Goal: Information Seeking & Learning: Learn about a topic

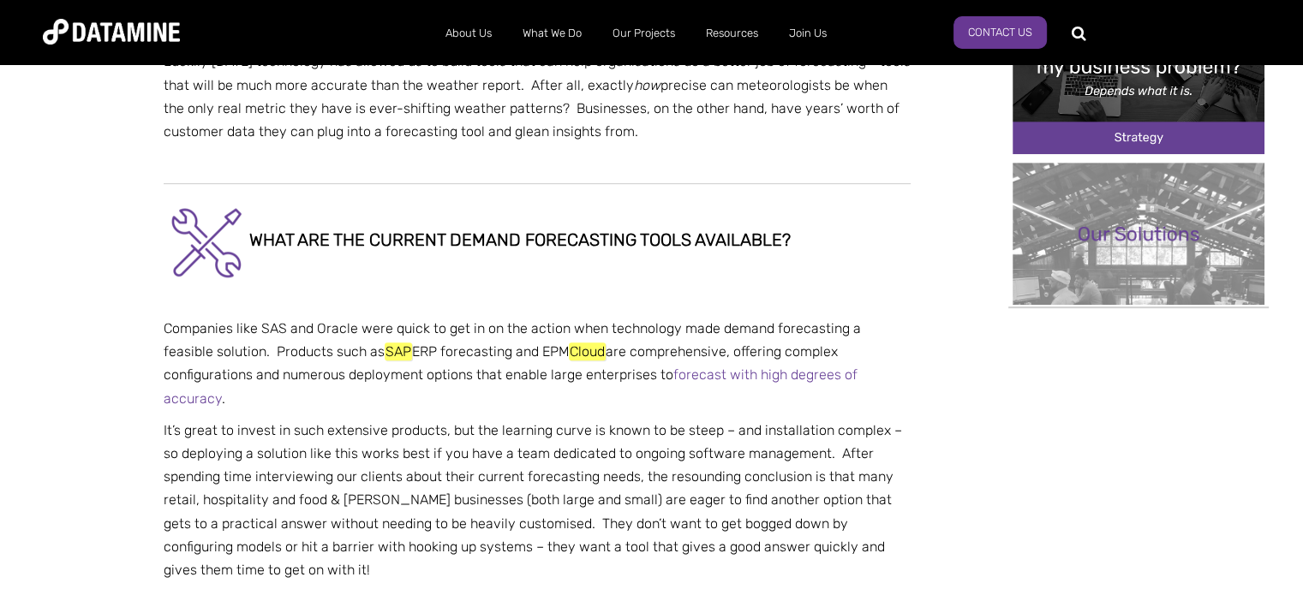
click at [385, 343] on em "SAP" at bounding box center [398, 352] width 27 height 18
drag, startPoint x: 344, startPoint y: 290, endPoint x: 368, endPoint y: 291, distance: 24.0
click at [368, 317] on p "Companies like SAS and Oracle were quick to get in on the action when technolog…" at bounding box center [537, 363] width 747 height 93
copy p "SAP ERP"
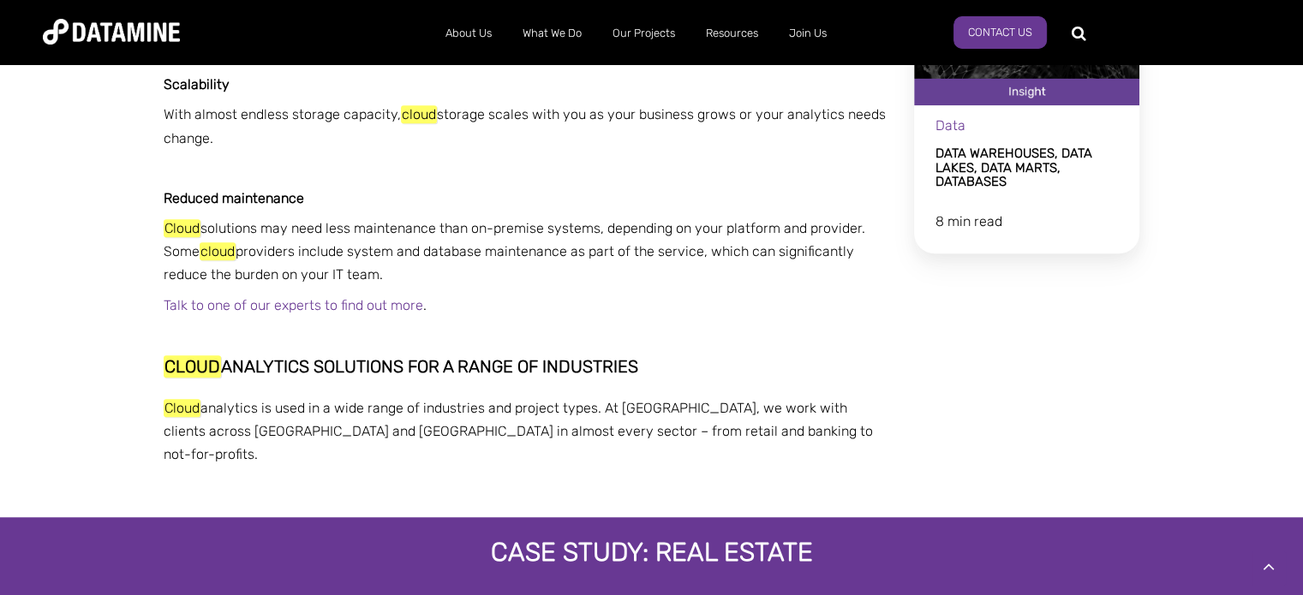
scroll to position [1371, 0]
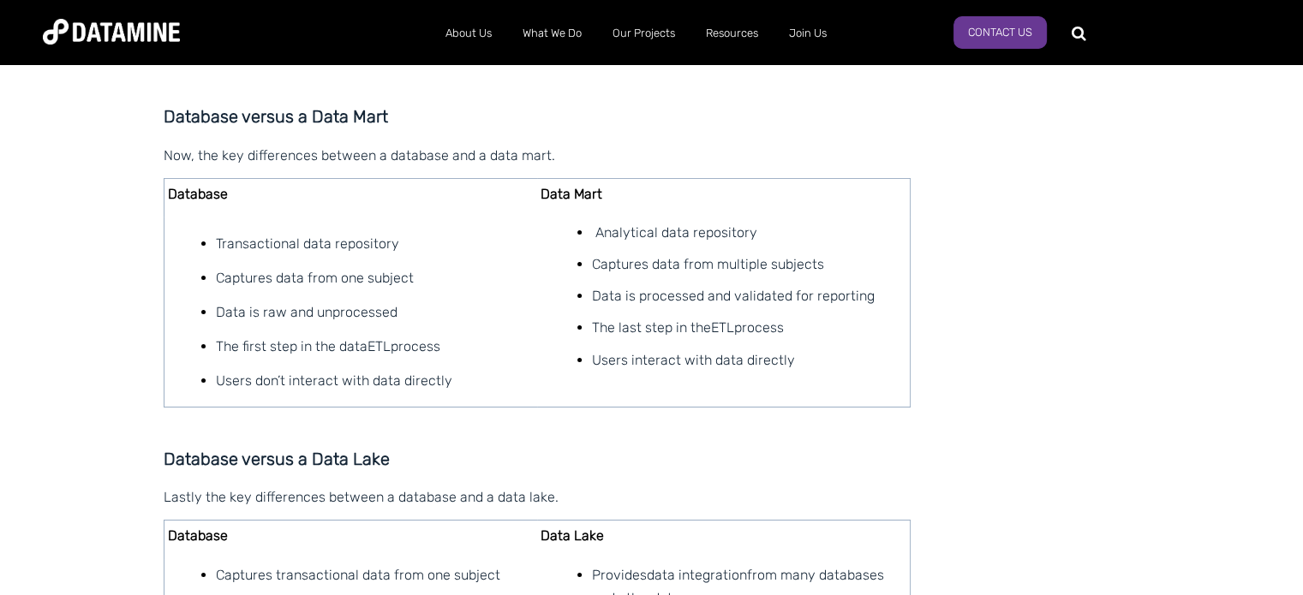
scroll to position [617, 0]
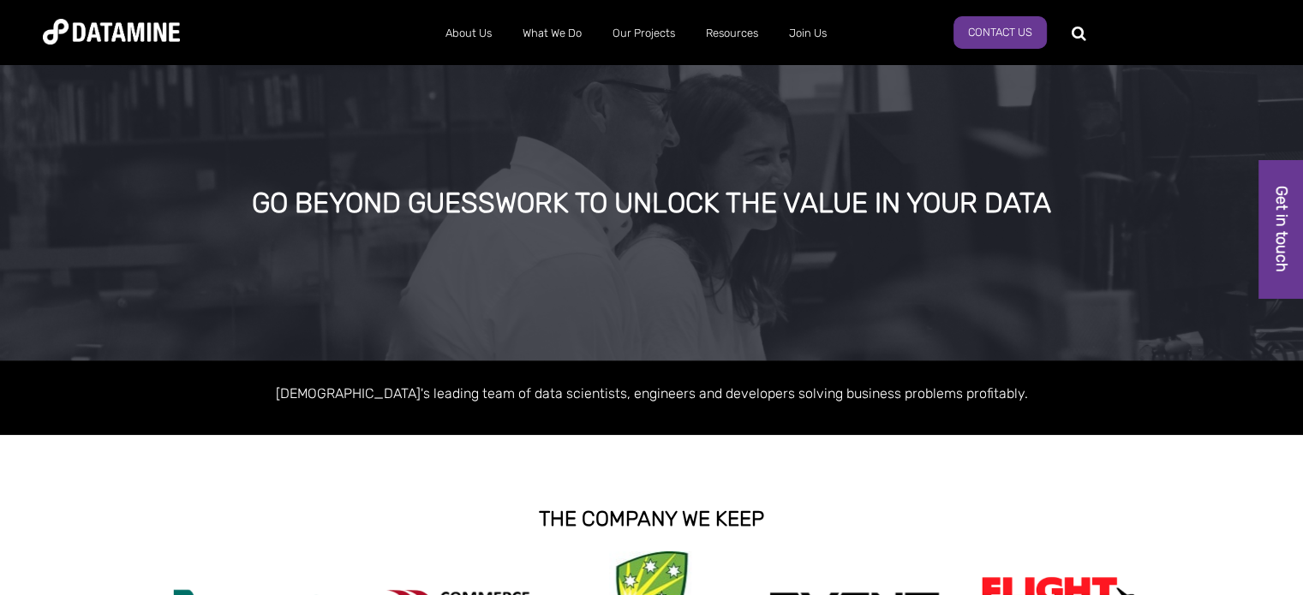
click at [14, 490] on div "THE COMPANY WE KEEP" at bounding box center [651, 519] width 1303 height 65
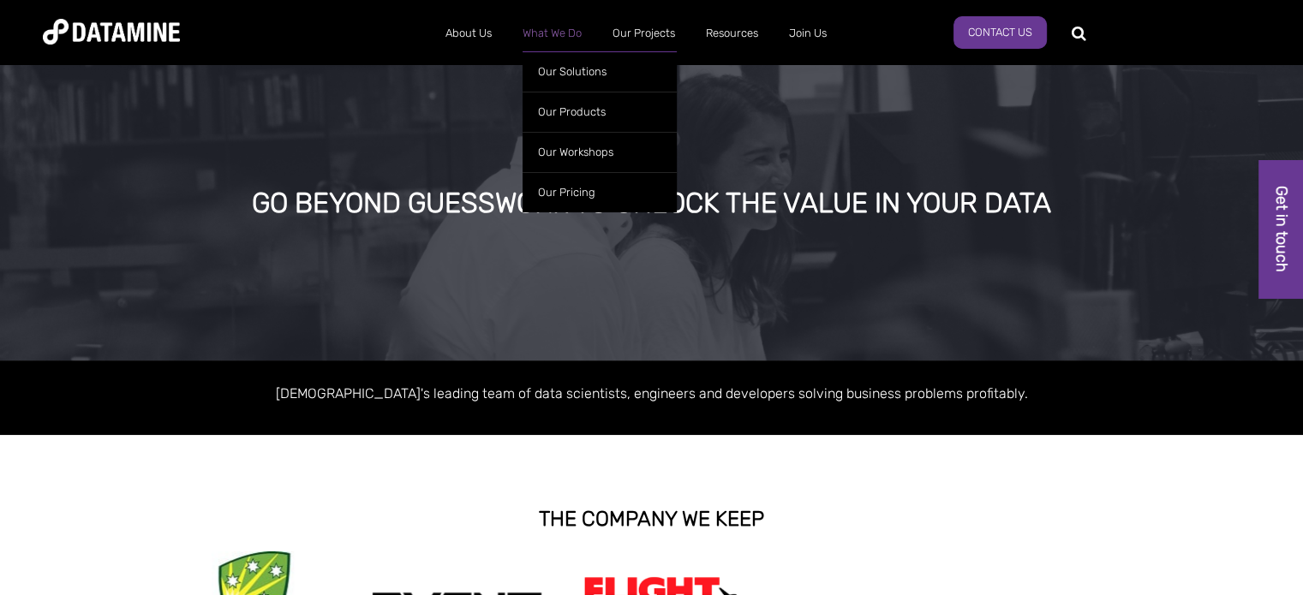
click at [558, 35] on link "What We Do" at bounding box center [552, 33] width 90 height 45
click at [576, 79] on link "Our Solutions" at bounding box center [600, 71] width 154 height 40
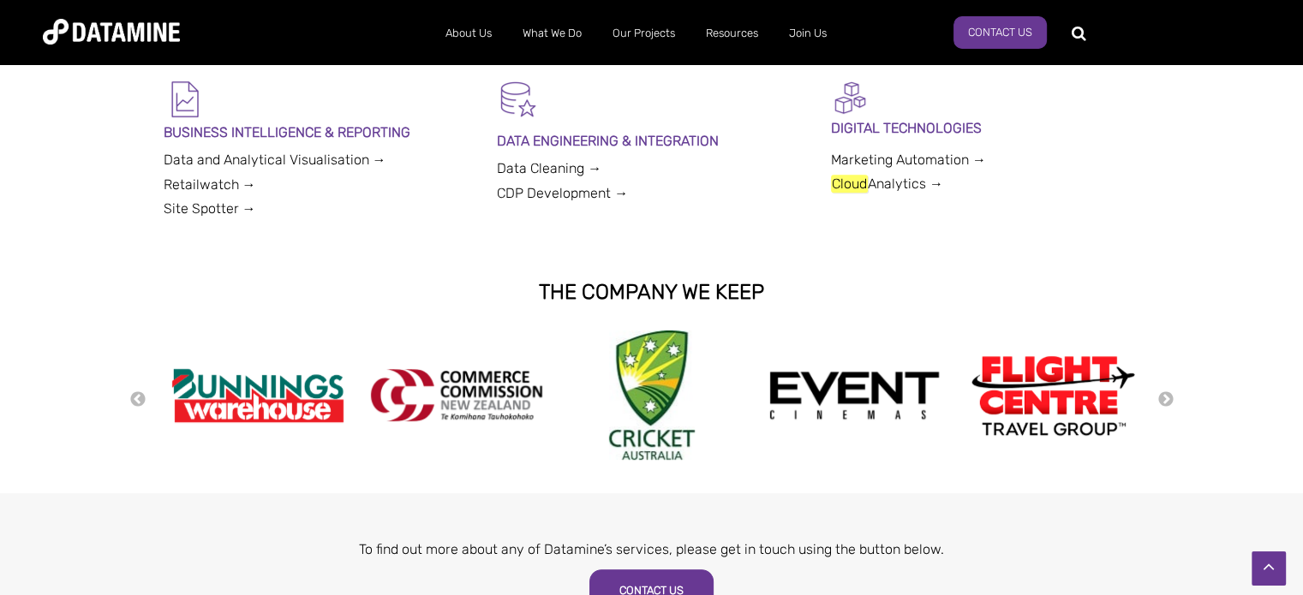
scroll to position [600, 0]
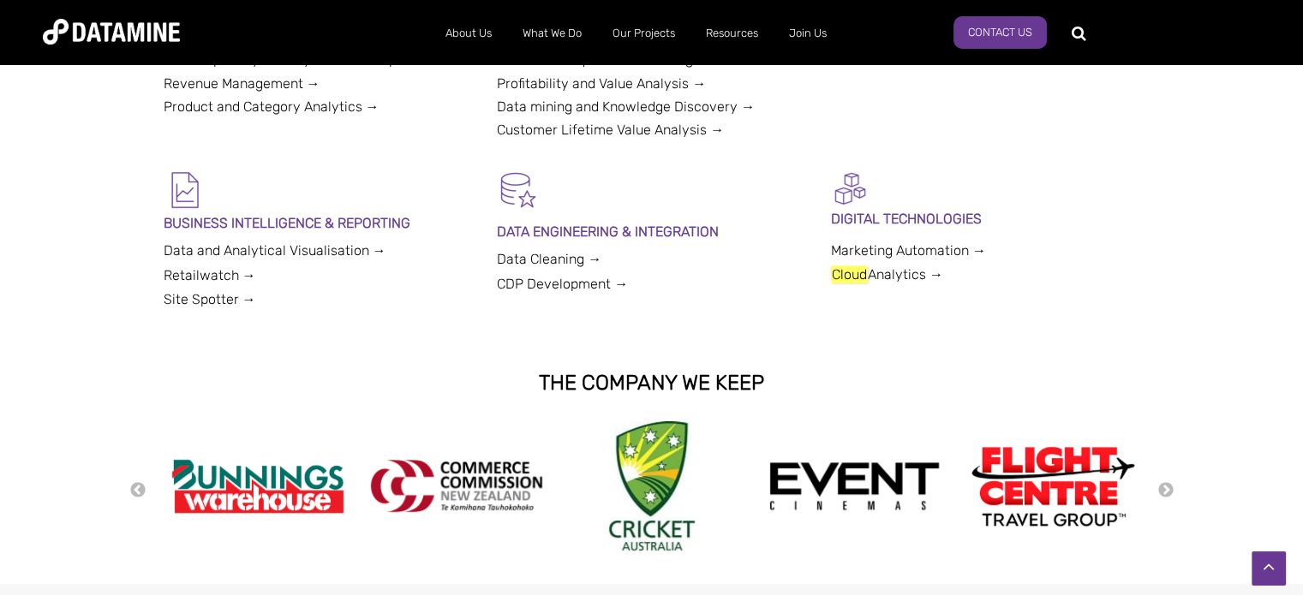
click at [868, 276] on link "Cloud Analytics →" at bounding box center [887, 275] width 112 height 18
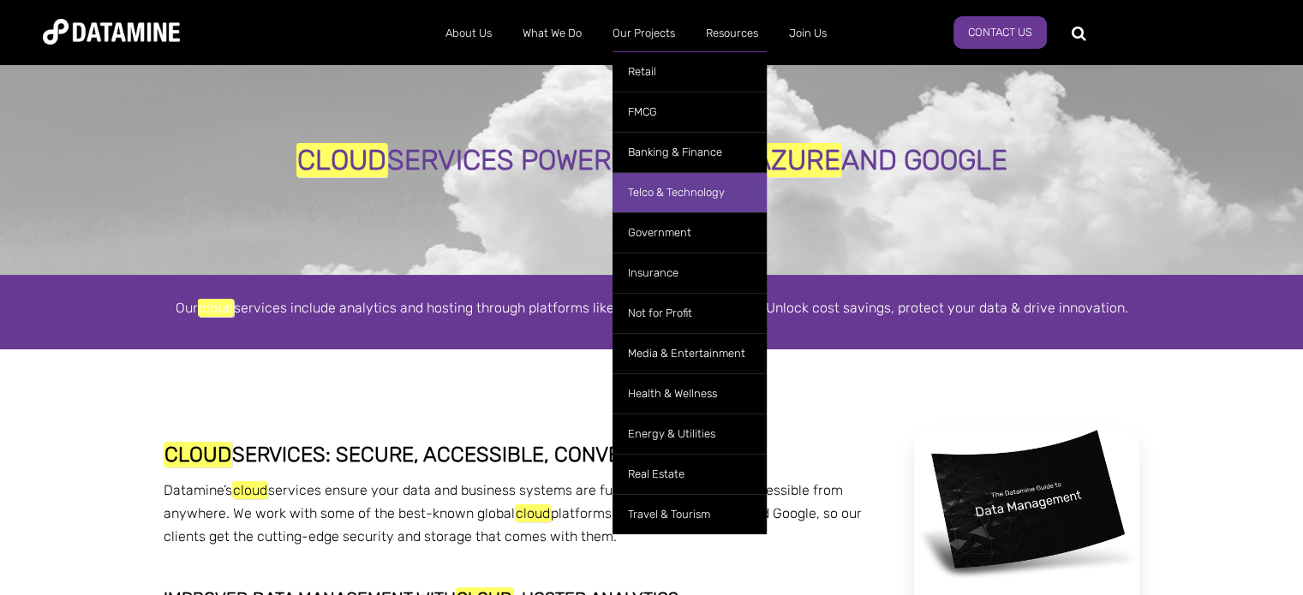
click at [678, 198] on link "Telco & Technology" at bounding box center [689, 192] width 154 height 40
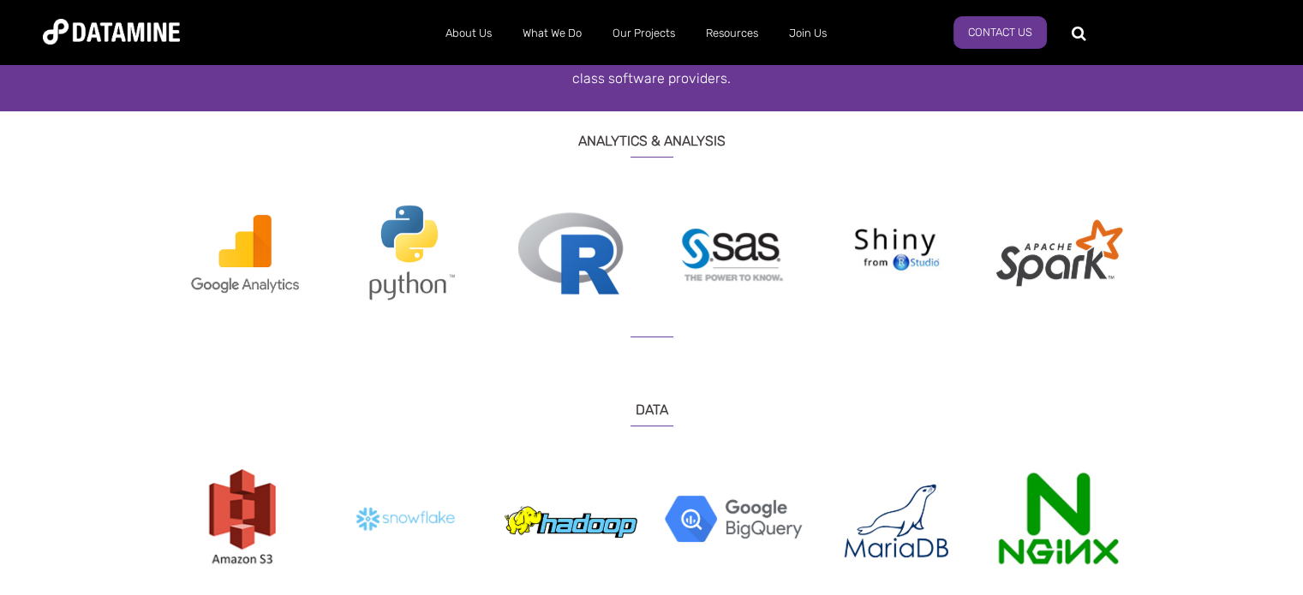
scroll to position [514, 0]
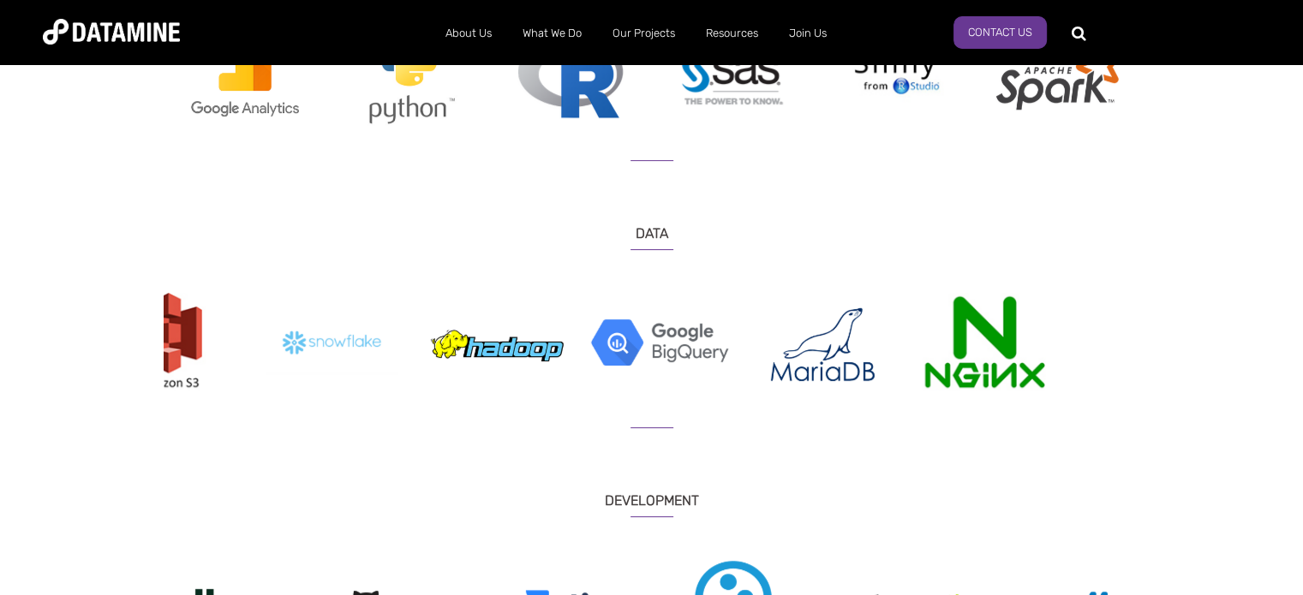
drag, startPoint x: 795, startPoint y: 358, endPoint x: 449, endPoint y: 423, distance: 352.1
click at [712, 366] on img at bounding box center [659, 342] width 137 height 99
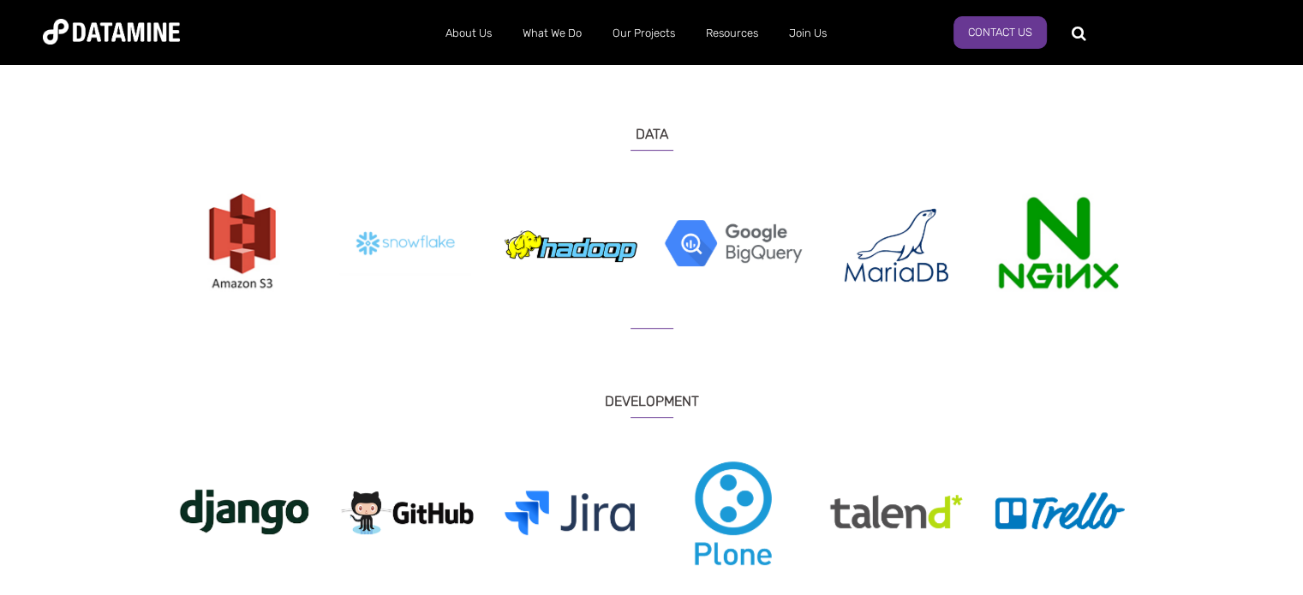
scroll to position [685, 0]
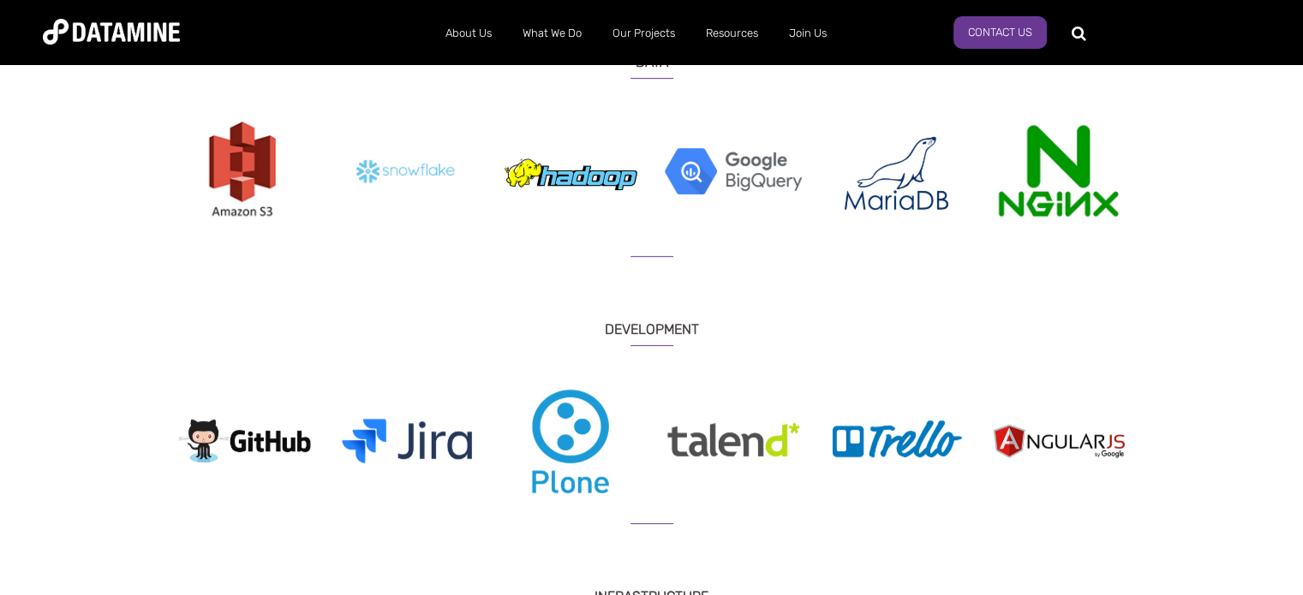
drag, startPoint x: 611, startPoint y: 458, endPoint x: 35, endPoint y: 449, distance: 575.7
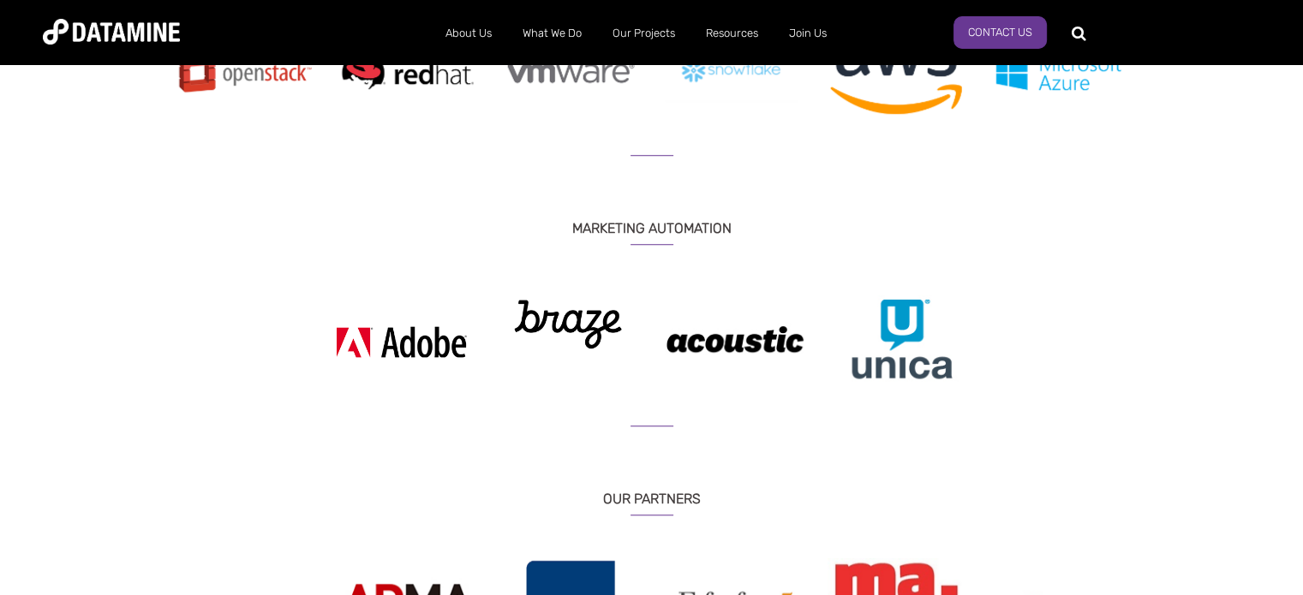
scroll to position [1186, 0]
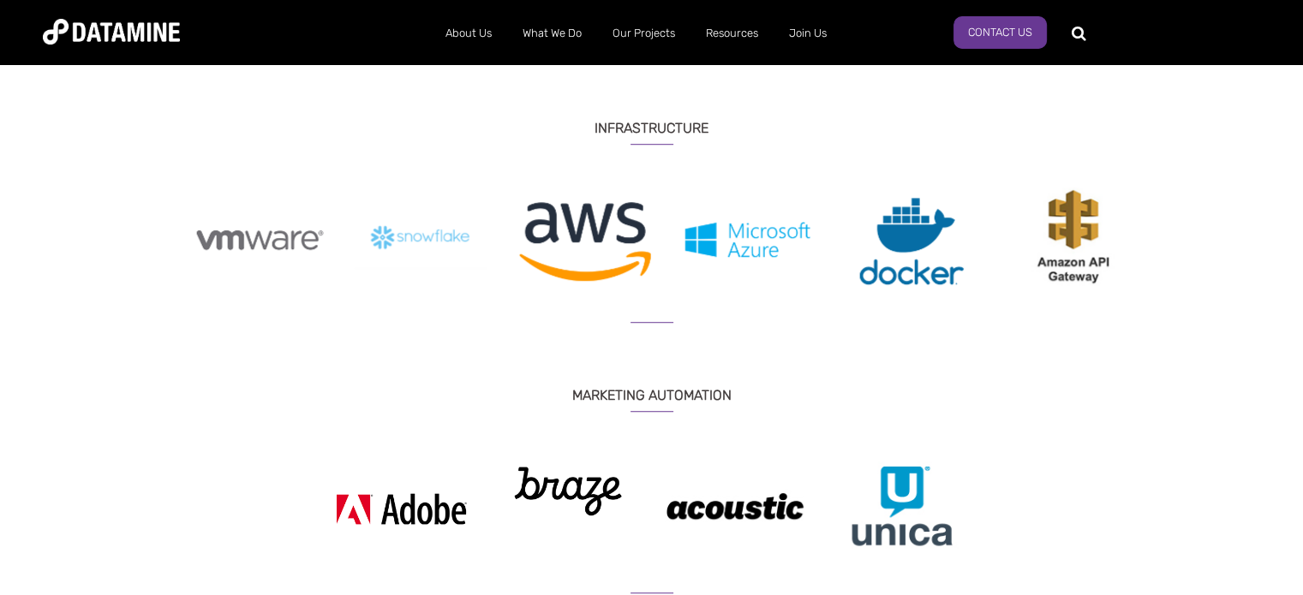
drag, startPoint x: 994, startPoint y: 243, endPoint x: 642, endPoint y: 257, distance: 351.5
click at [679, 257] on img at bounding box center [747, 240] width 137 height 105
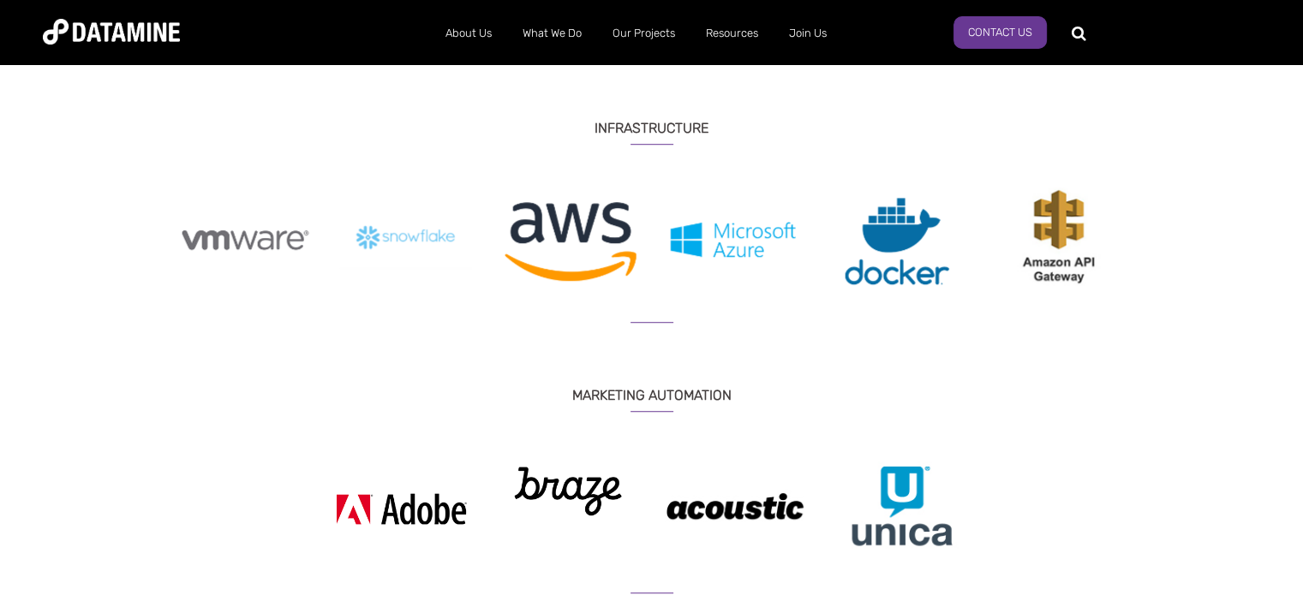
drag, startPoint x: 647, startPoint y: 259, endPoint x: 84, endPoint y: 188, distance: 567.3
click at [84, 188] on div "ANALYTICS & ANALYSIS Previous" at bounding box center [651, 218] width 1303 height 1911
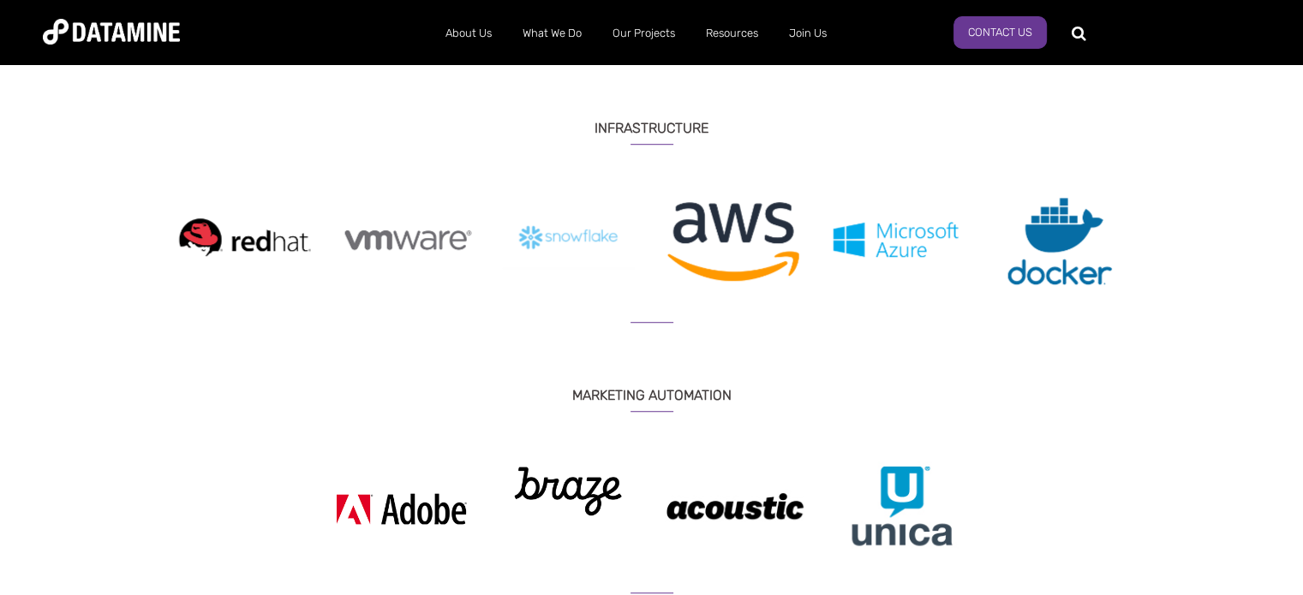
drag, startPoint x: 432, startPoint y: 236, endPoint x: 1221, endPoint y: 229, distance: 789.0
click at [1221, 229] on div "ANALYTICS & ANALYSIS Previous" at bounding box center [651, 218] width 1303 height 1911
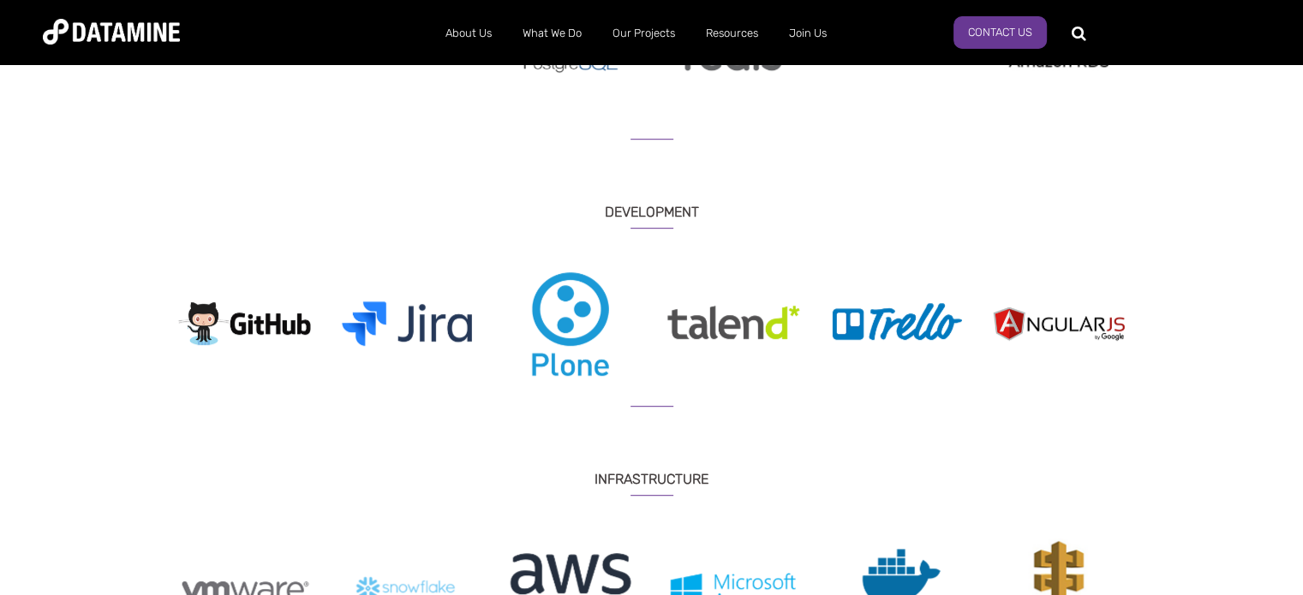
scroll to position [843, 0]
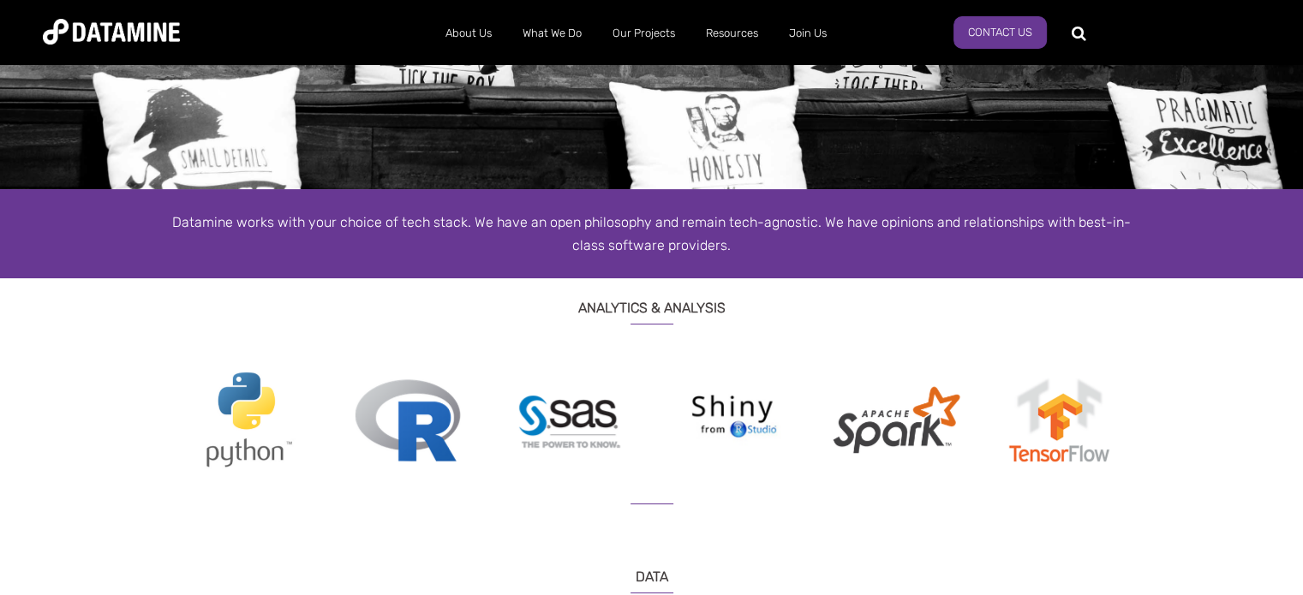
scroll to position [171, 0]
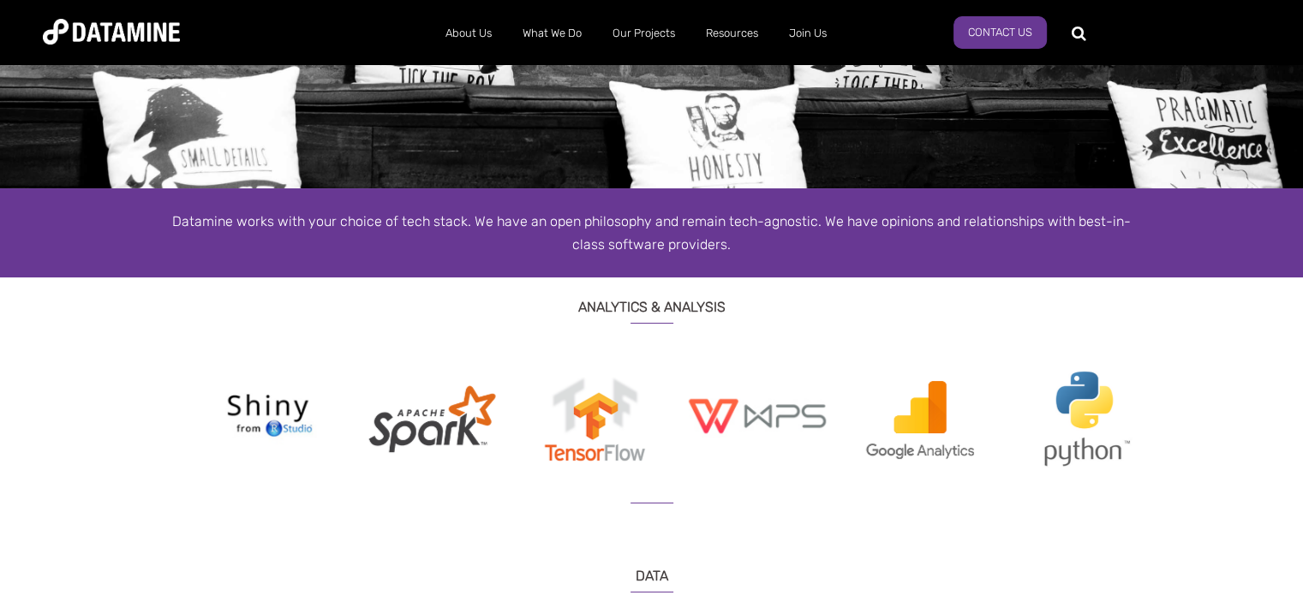
drag, startPoint x: 942, startPoint y: 415, endPoint x: 634, endPoint y: 428, distance: 308.7
click at [636, 428] on img at bounding box center [594, 419] width 137 height 105
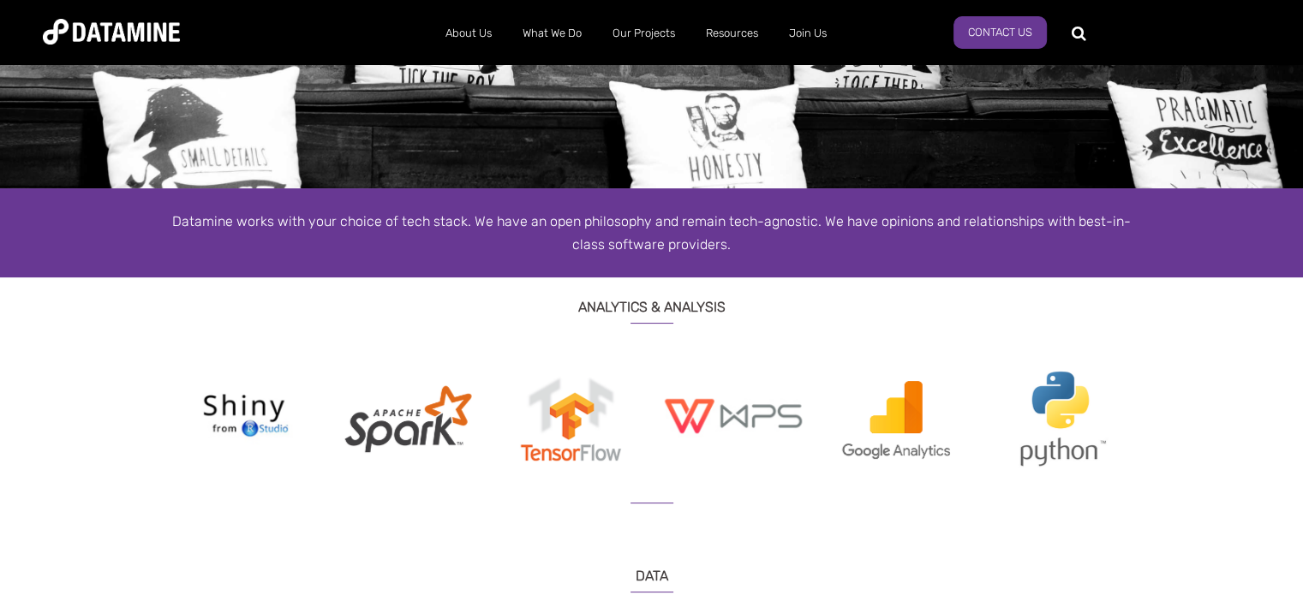
drag, startPoint x: 968, startPoint y: 409, endPoint x: 82, endPoint y: 397, distance: 885.8
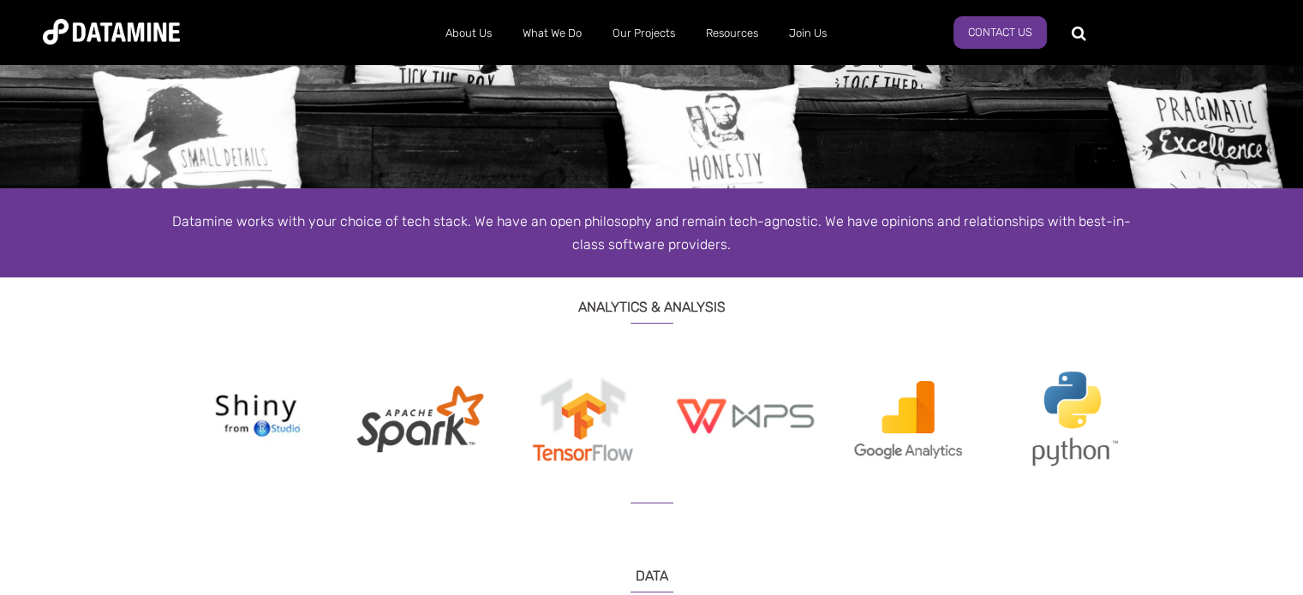
drag, startPoint x: 269, startPoint y: 409, endPoint x: 281, endPoint y: 410, distance: 12.0
click at [281, 410] on img at bounding box center [256, 416] width 137 height 99
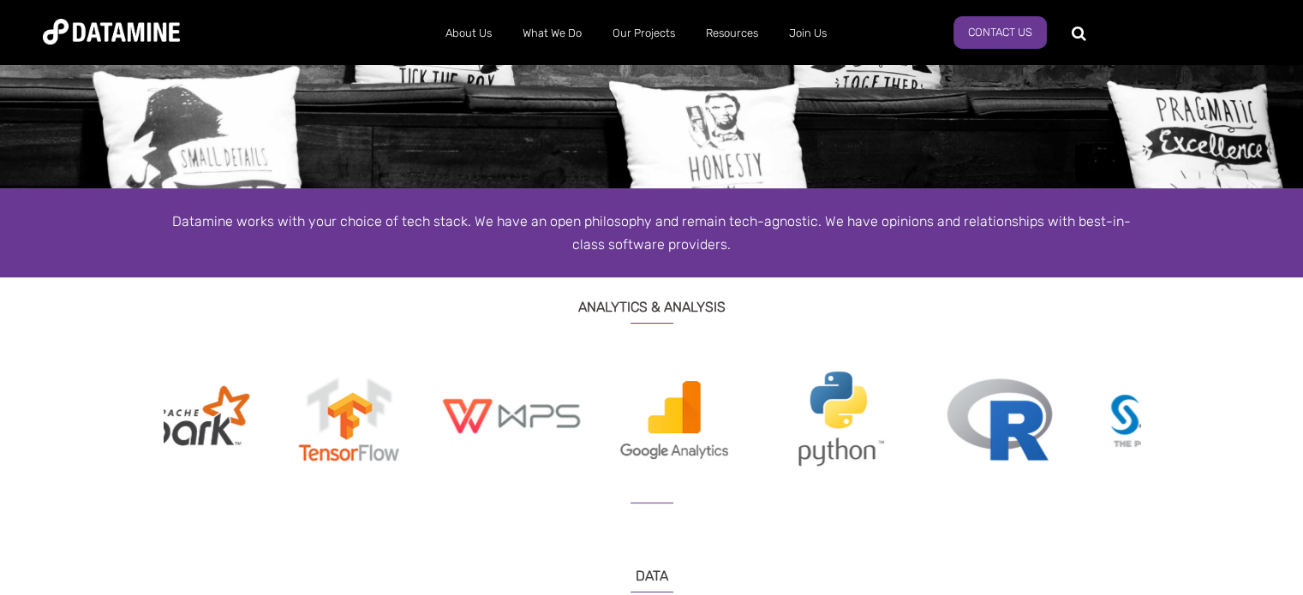
drag, startPoint x: 873, startPoint y: 421, endPoint x: 295, endPoint y: 397, distance: 578.7
click at [606, 397] on img at bounding box center [674, 419] width 137 height 104
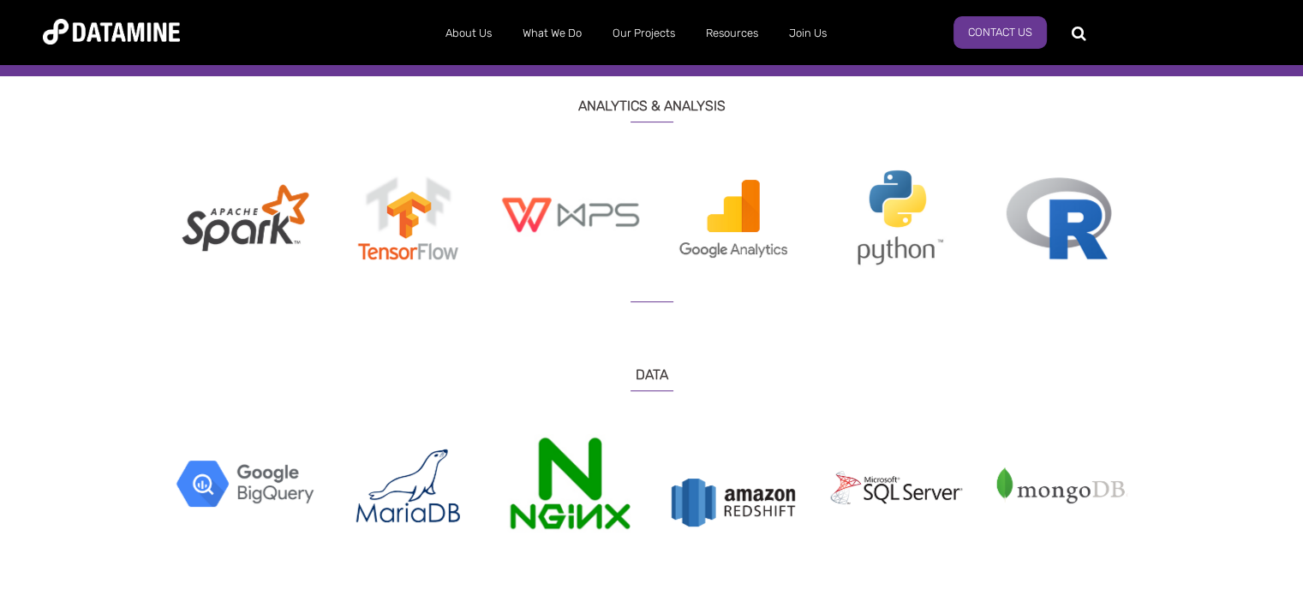
scroll to position [428, 0]
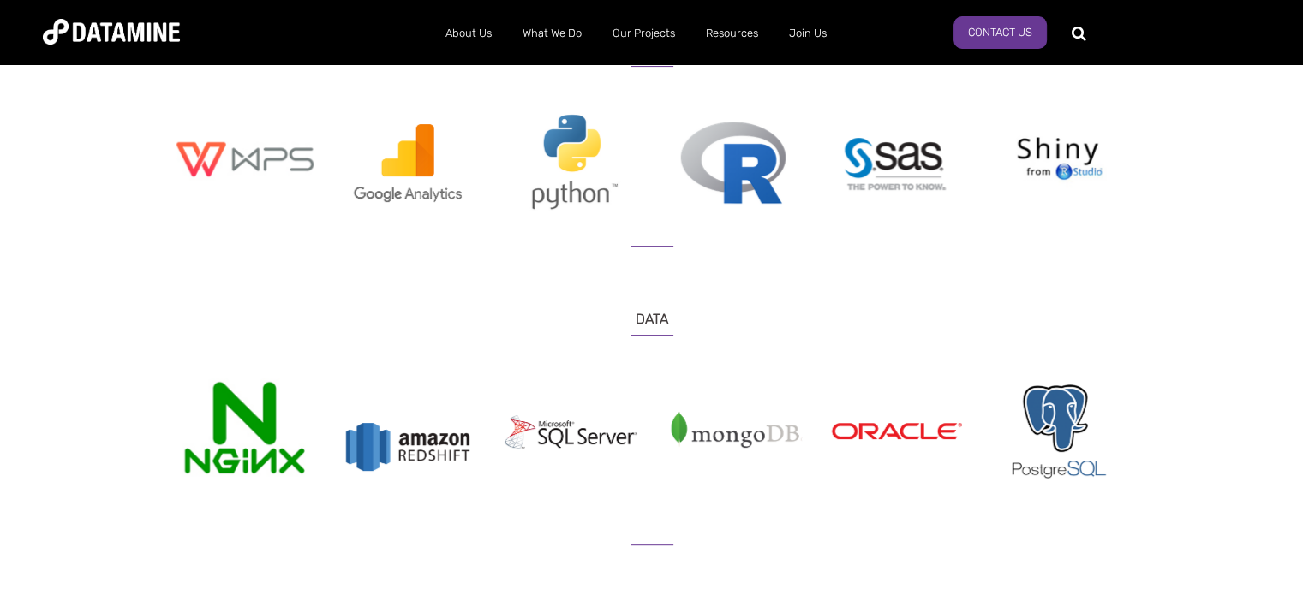
drag, startPoint x: 1048, startPoint y: 436, endPoint x: 36, endPoint y: 431, distance: 1011.7
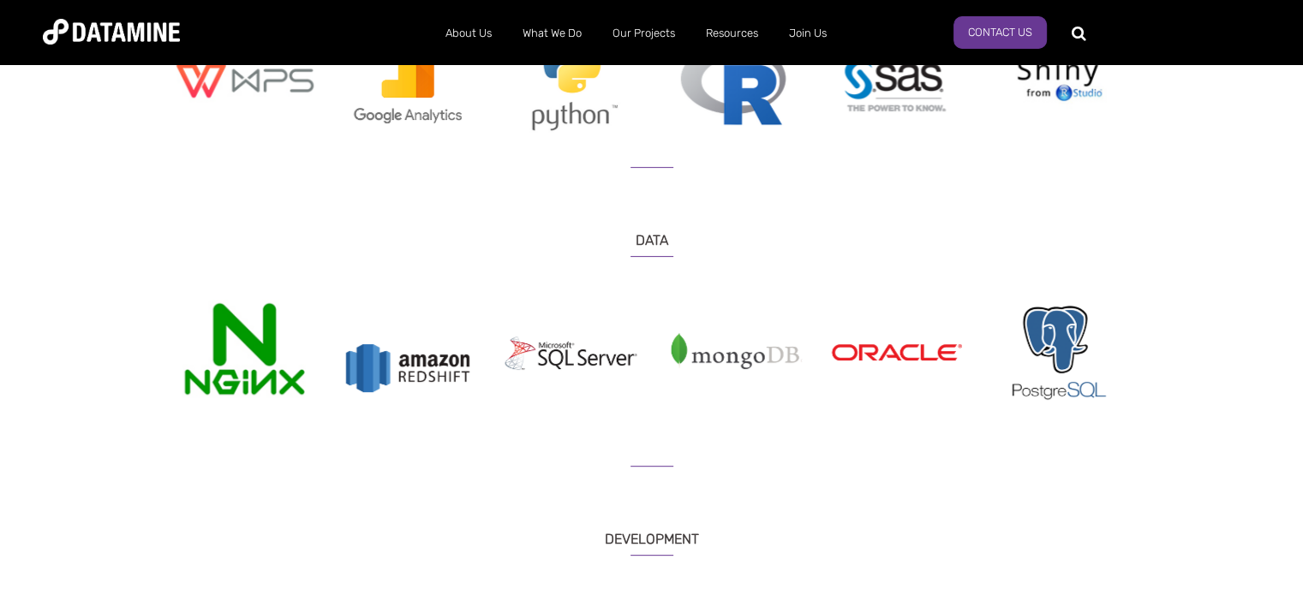
scroll to position [771, 0]
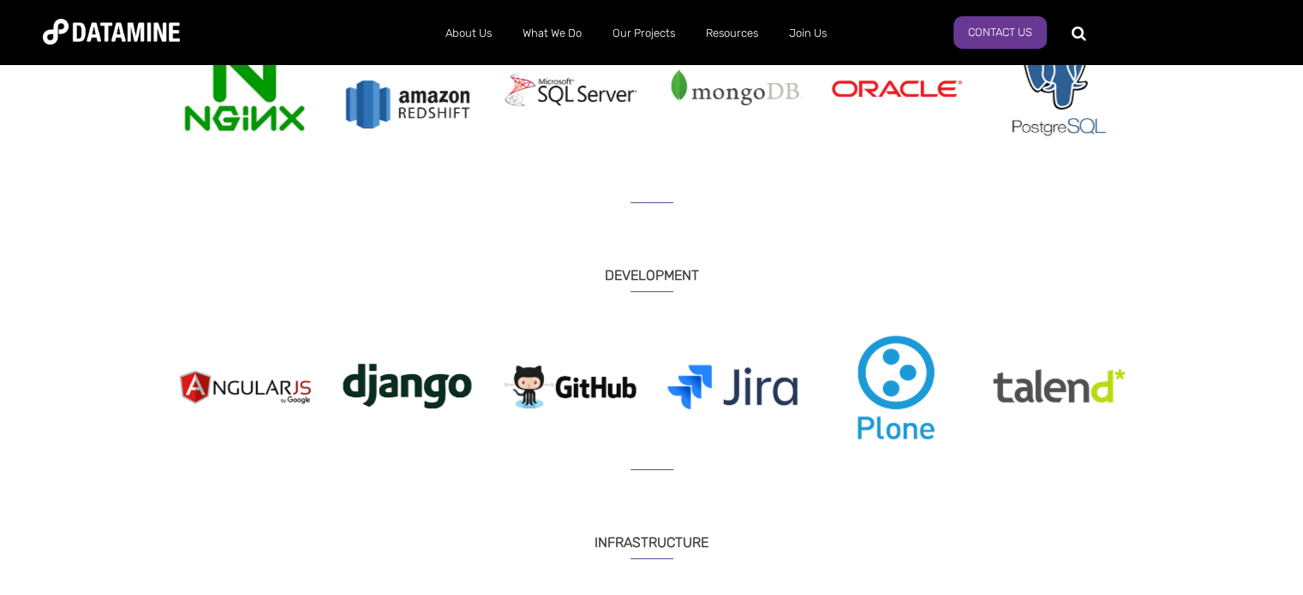
drag, startPoint x: 289, startPoint y: 407, endPoint x: 0, endPoint y: 407, distance: 288.7
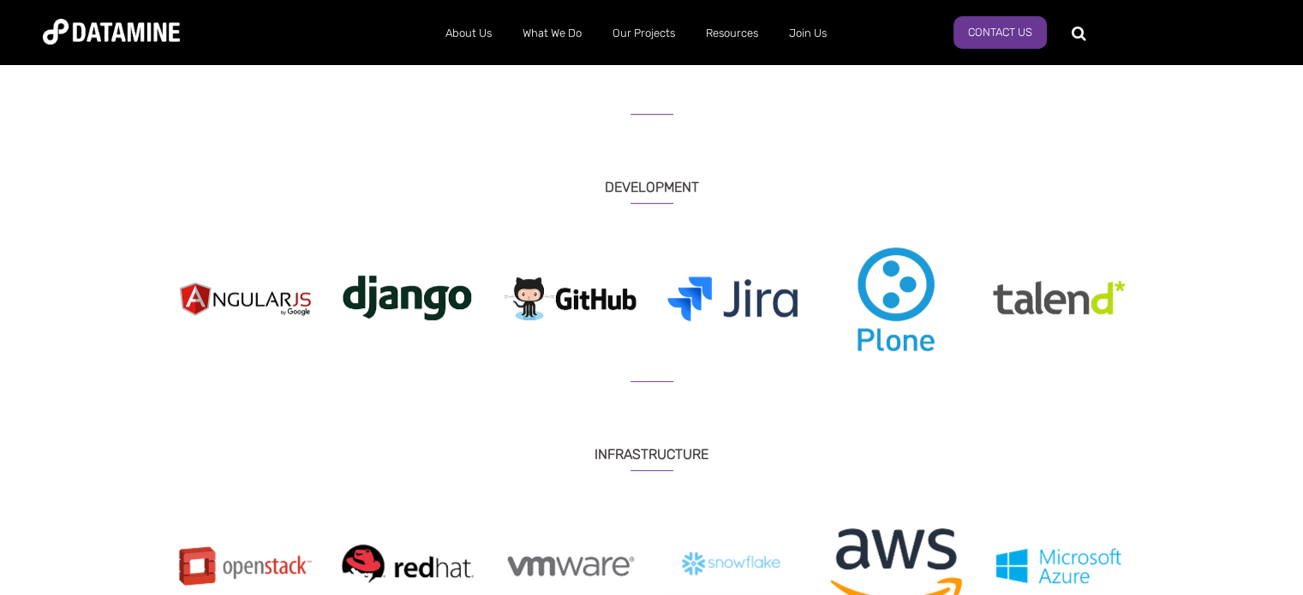
scroll to position [1028, 0]
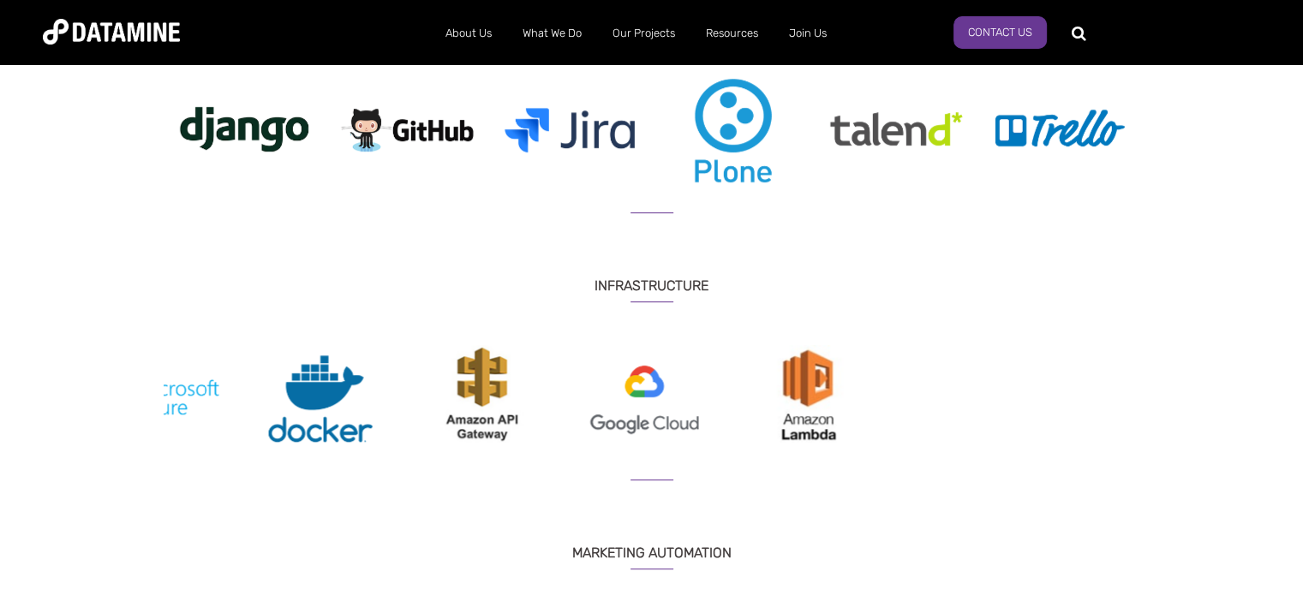
drag, startPoint x: 1063, startPoint y: 390, endPoint x: 127, endPoint y: 389, distance: 936.3
click at [134, 390] on div "ANALYTICS & ANALYSIS Previous" at bounding box center [651, 376] width 1303 height 1911
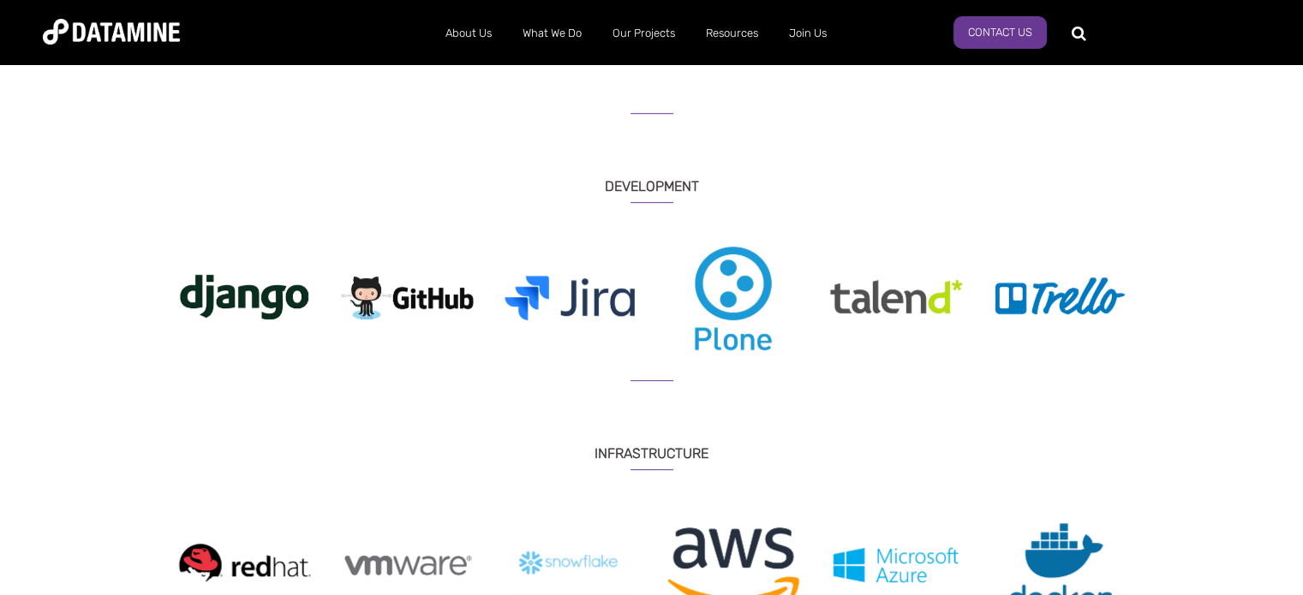
scroll to position [857, 0]
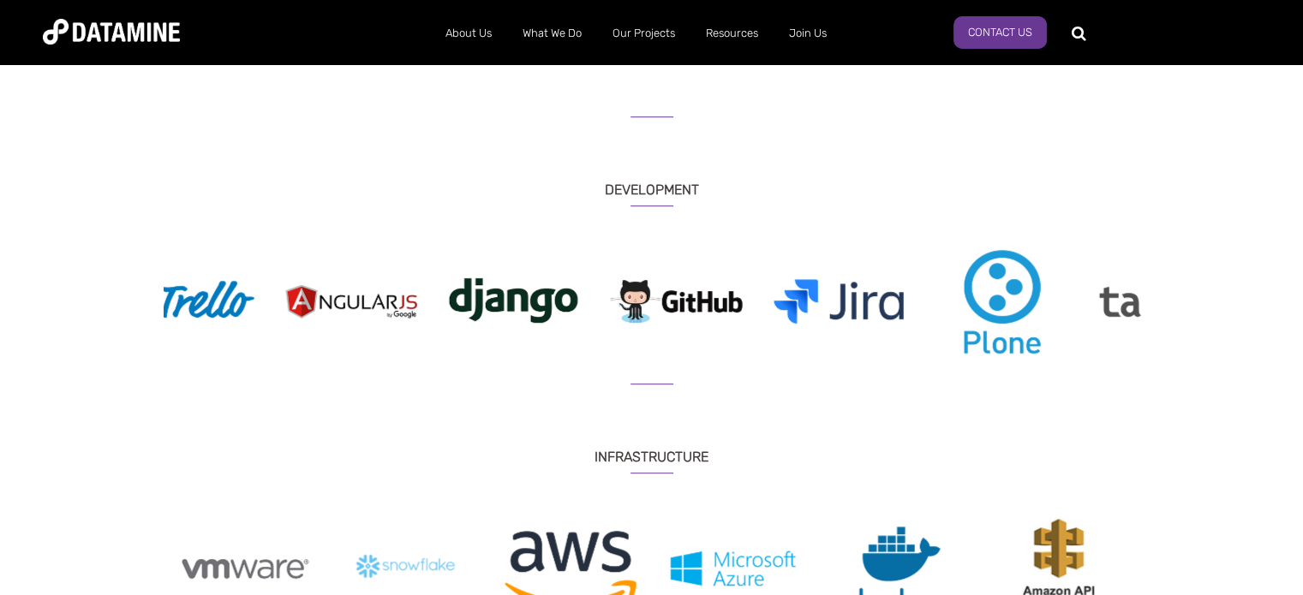
drag, startPoint x: 1059, startPoint y: 306, endPoint x: 143, endPoint y: 291, distance: 915.8
click at [162, 300] on div "ANALYTICS & ANALYSIS Previous" at bounding box center [652, 547] width 1002 height 1911
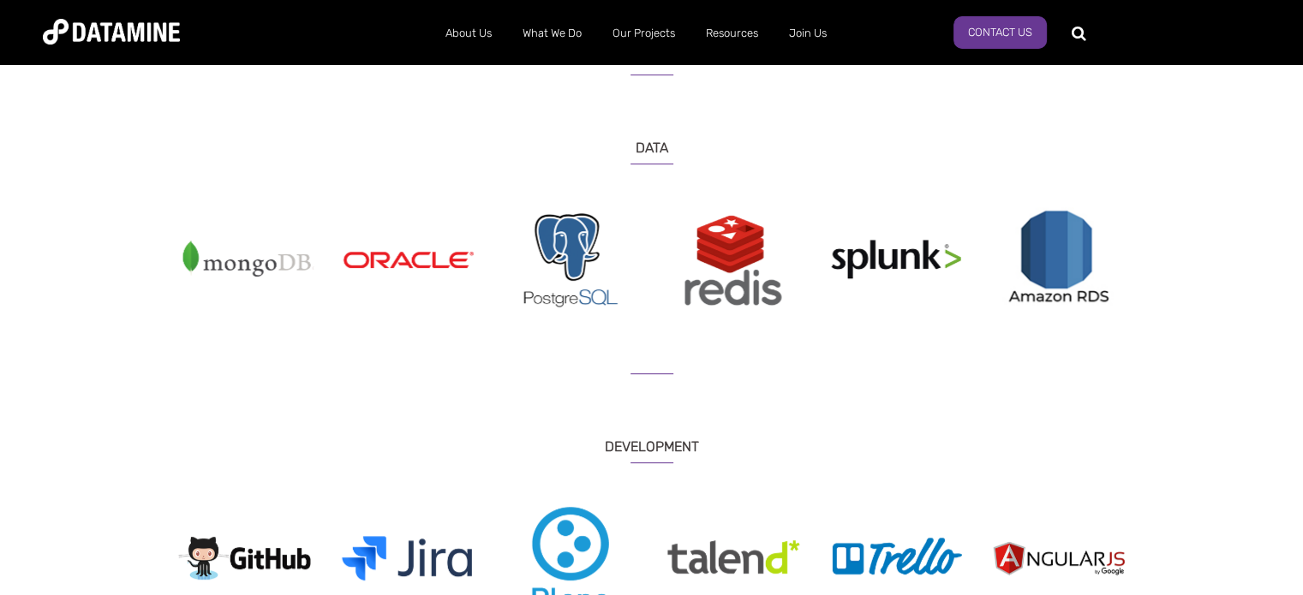
scroll to position [600, 0]
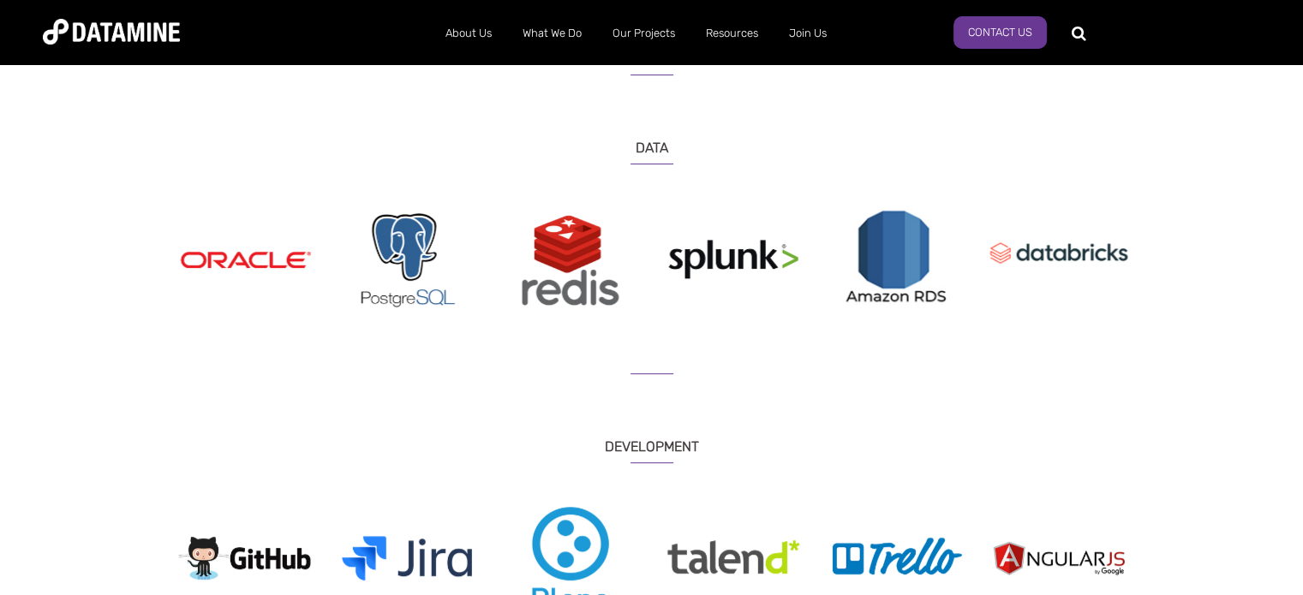
drag, startPoint x: 803, startPoint y: 249, endPoint x: 79, endPoint y: 221, distance: 724.4
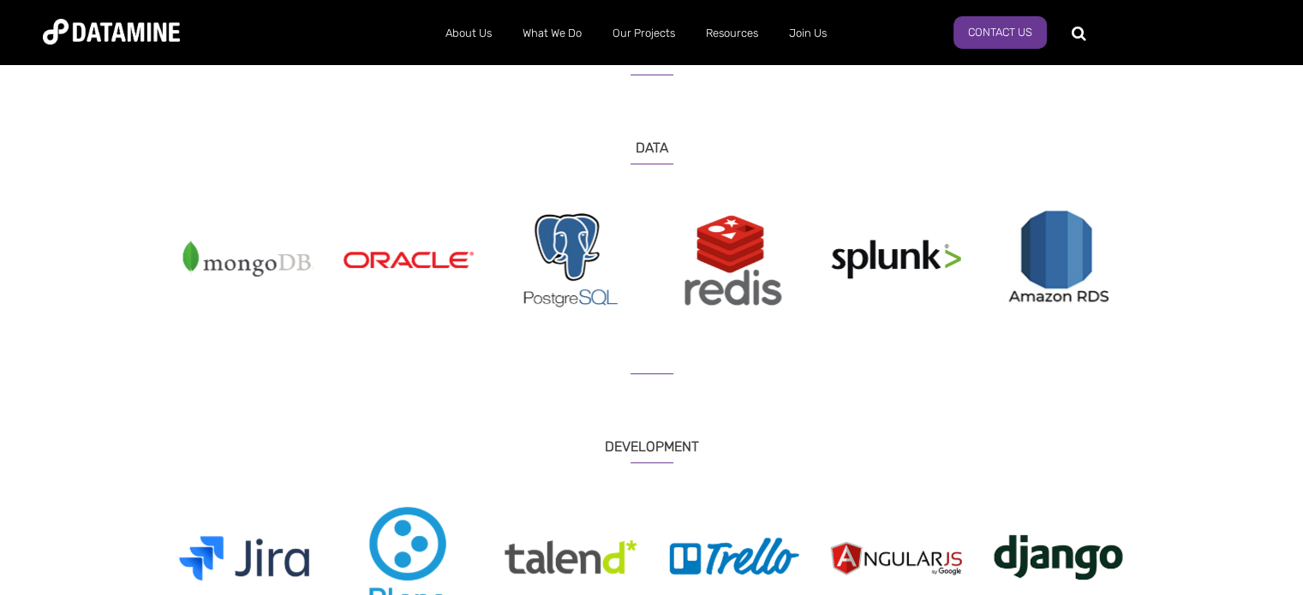
drag, startPoint x: 619, startPoint y: 270, endPoint x: 1189, endPoint y: 289, distance: 570.0
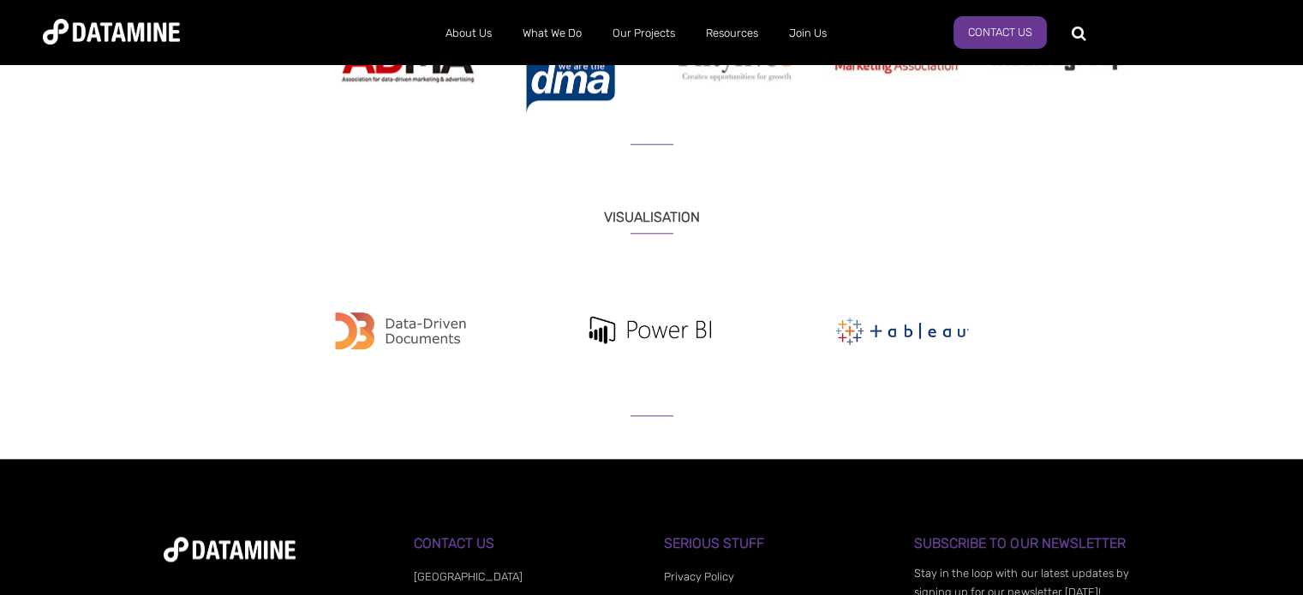
scroll to position [2056, 0]
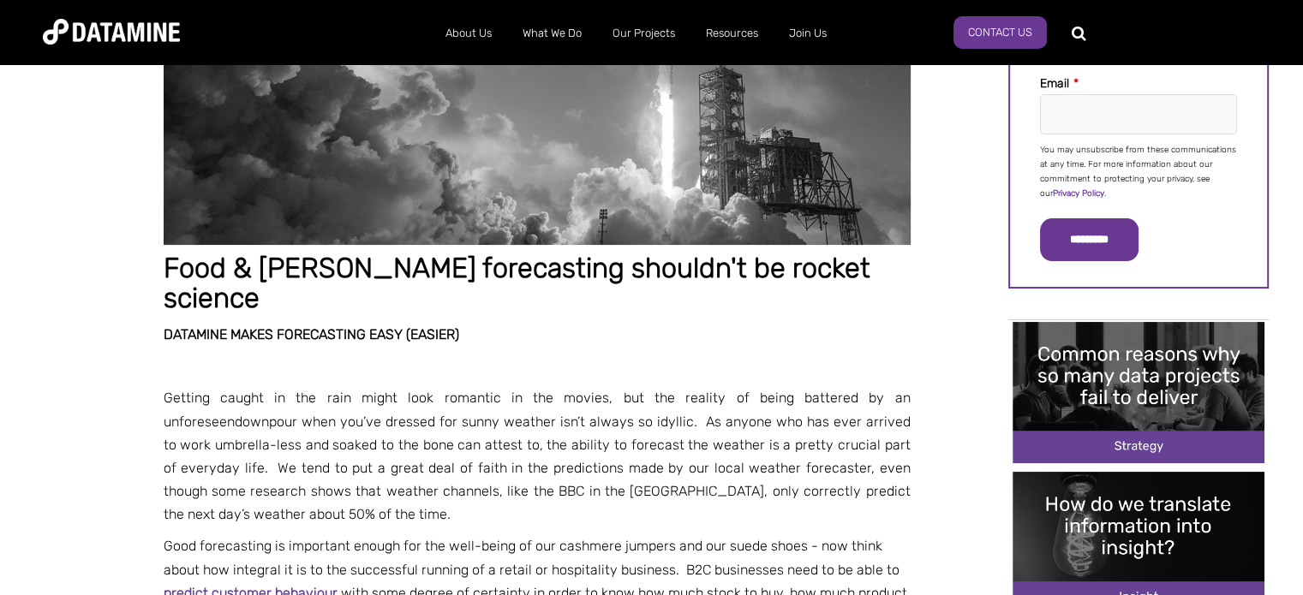
scroll to position [781, 0]
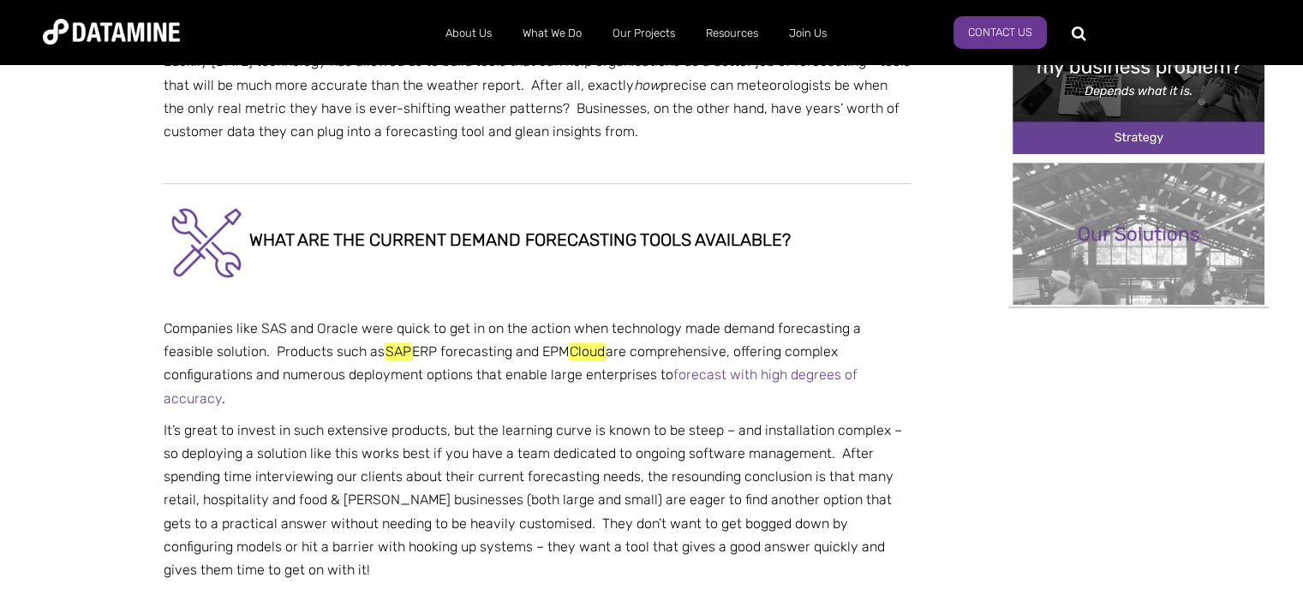
click at [343, 320] on p "Companies like SAS and Oracle were quick to get in on the action when technolog…" at bounding box center [537, 363] width 747 height 93
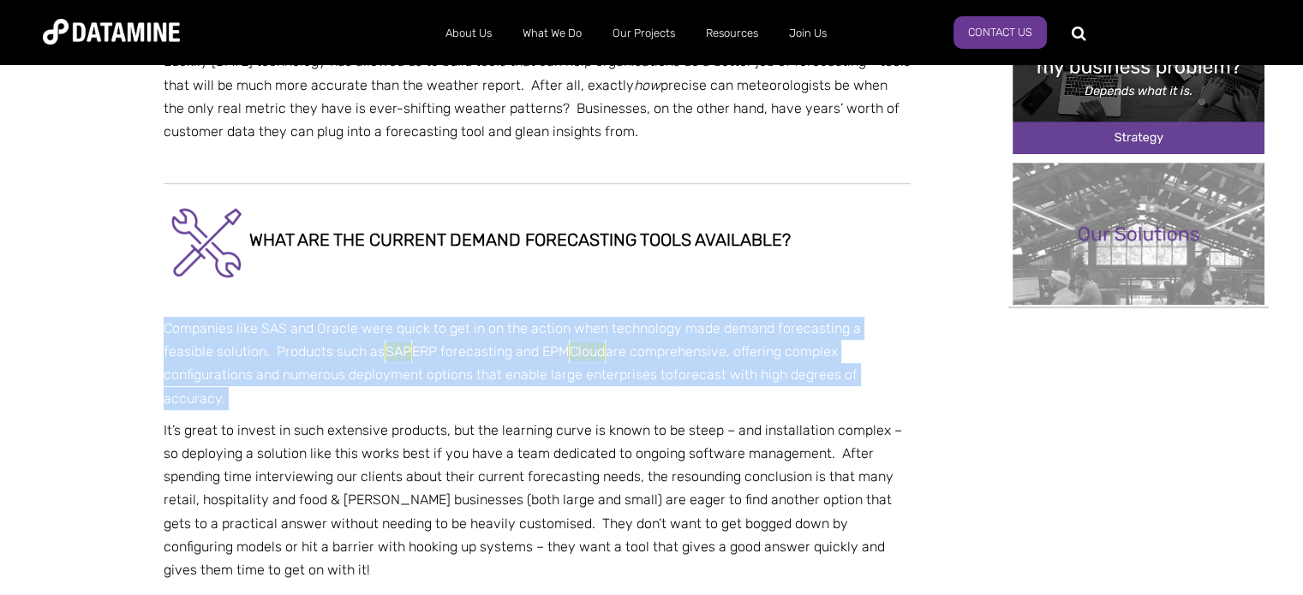
click at [343, 320] on p "Companies like SAS and Oracle were quick to get in on the action when technolog…" at bounding box center [537, 363] width 747 height 93
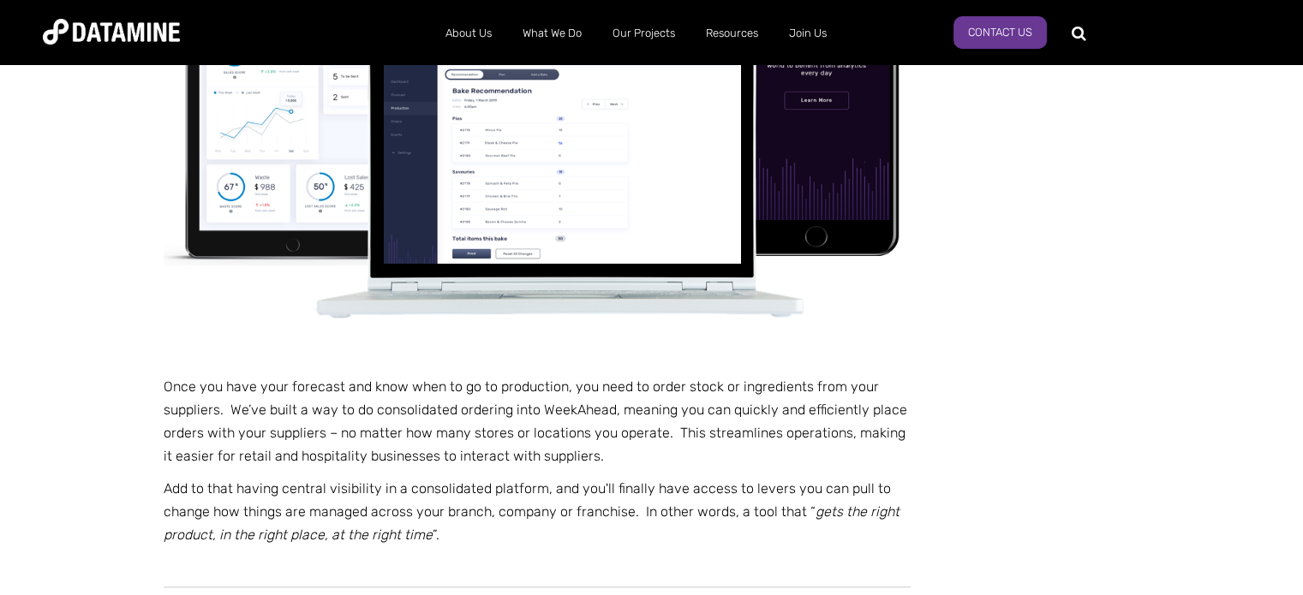
scroll to position [1809, 0]
